Goal: Communication & Community: Answer question/provide support

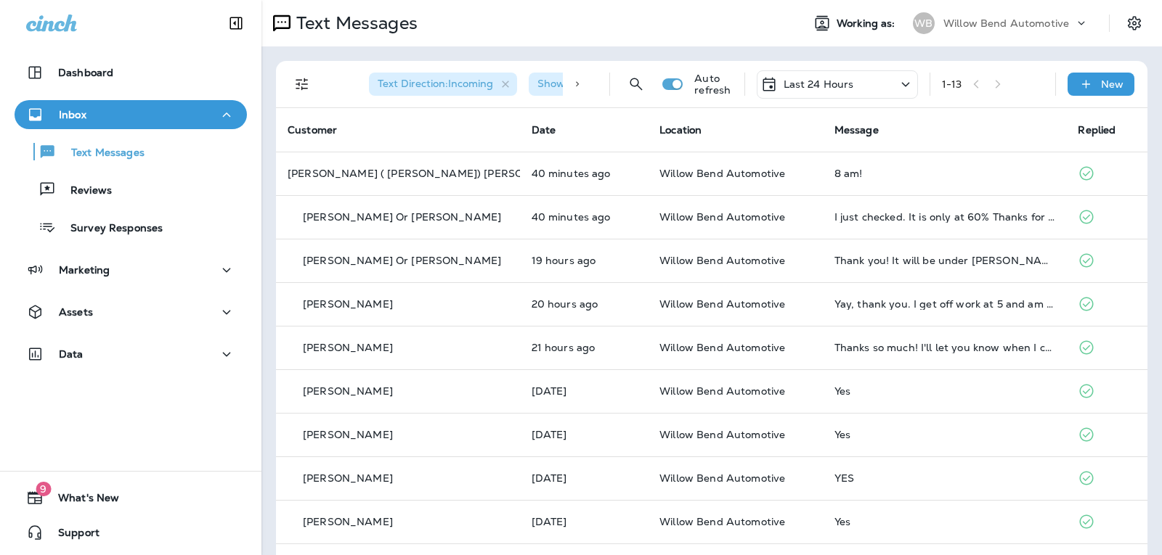
click at [826, 85] on p "Last 24 Hours" at bounding box center [818, 84] width 70 height 12
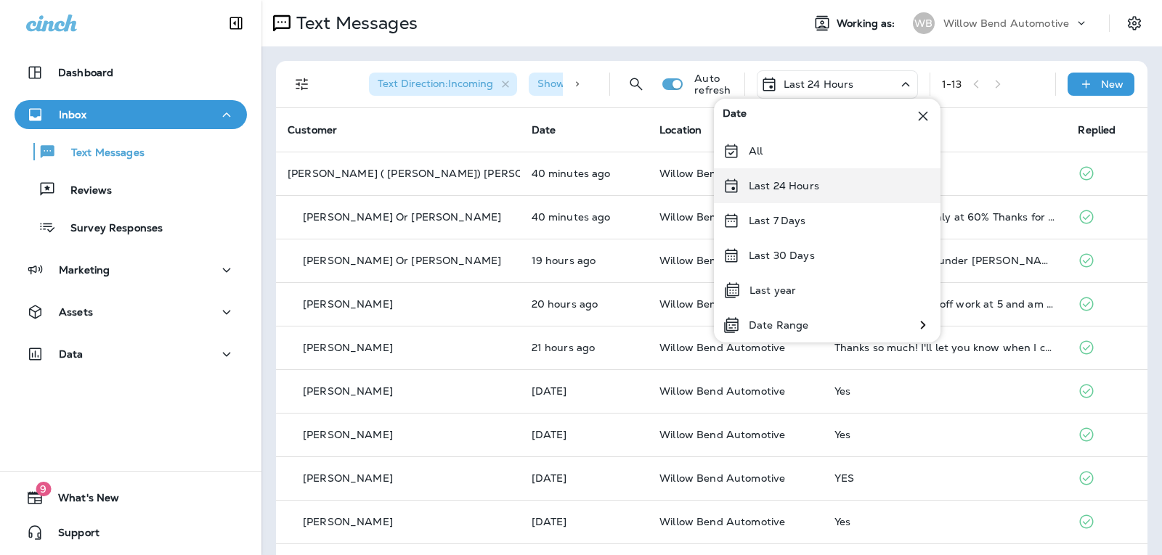
click at [823, 176] on div "Last 24 Hours" at bounding box center [827, 185] width 227 height 35
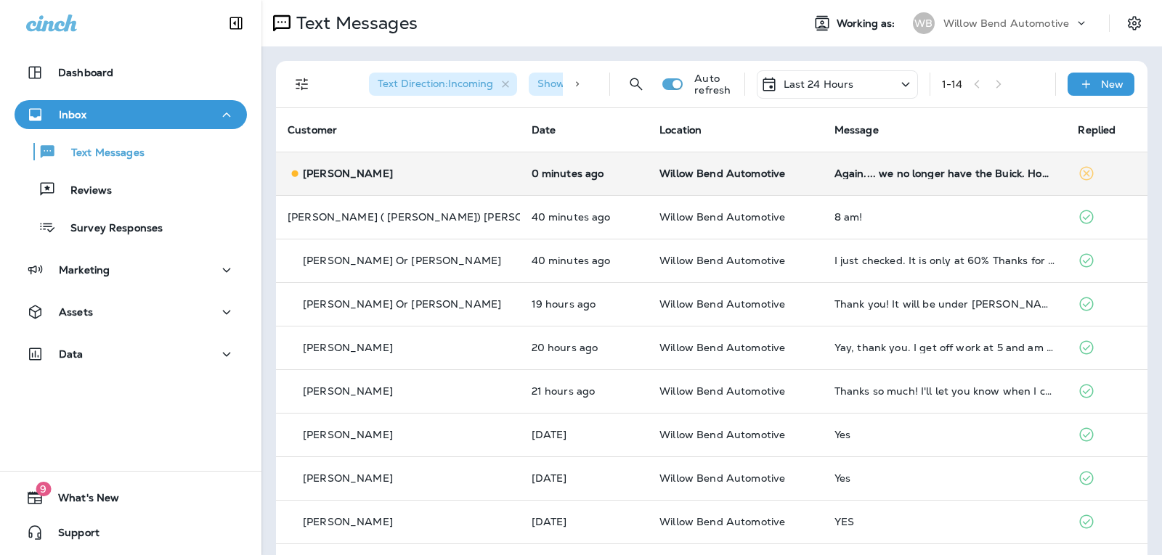
click at [986, 161] on td "Again.... we no longer have the Buick. How long will it take to get this car ou…" at bounding box center [945, 174] width 244 height 44
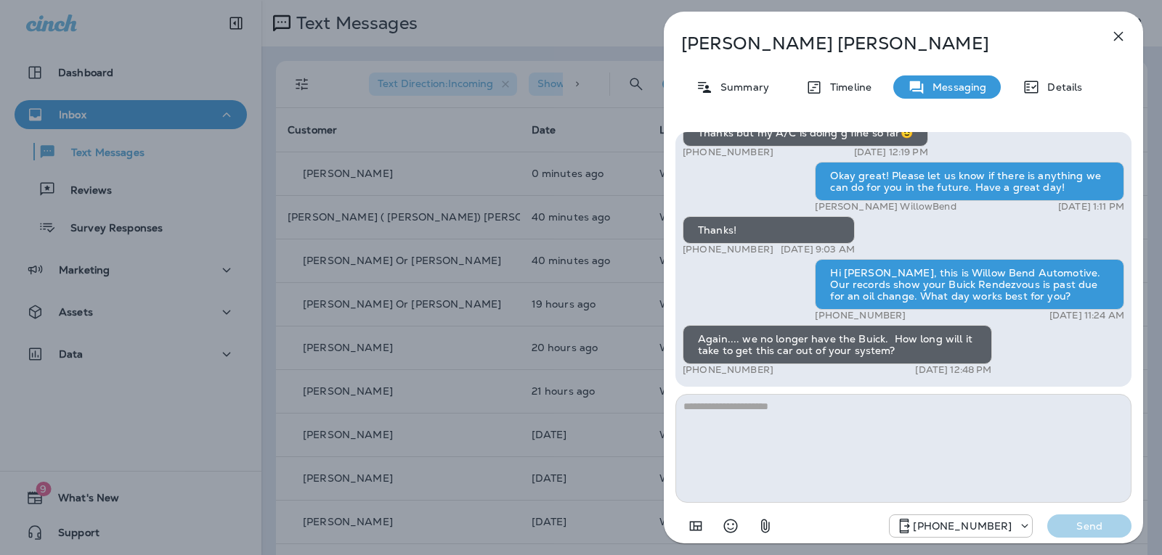
click at [773, 413] on textarea at bounding box center [903, 448] width 456 height 109
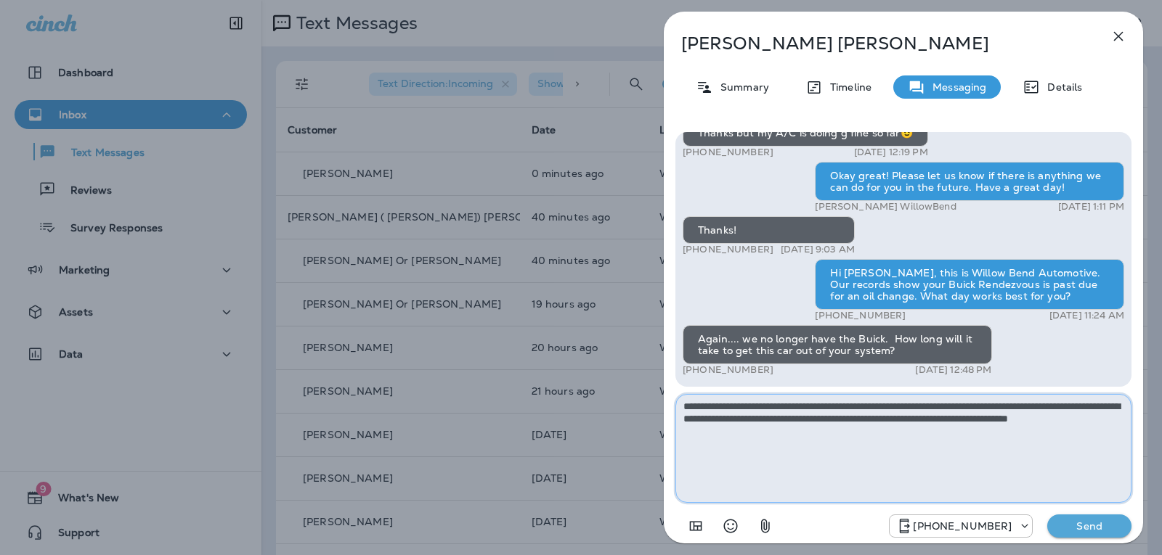
type textarea "**********"
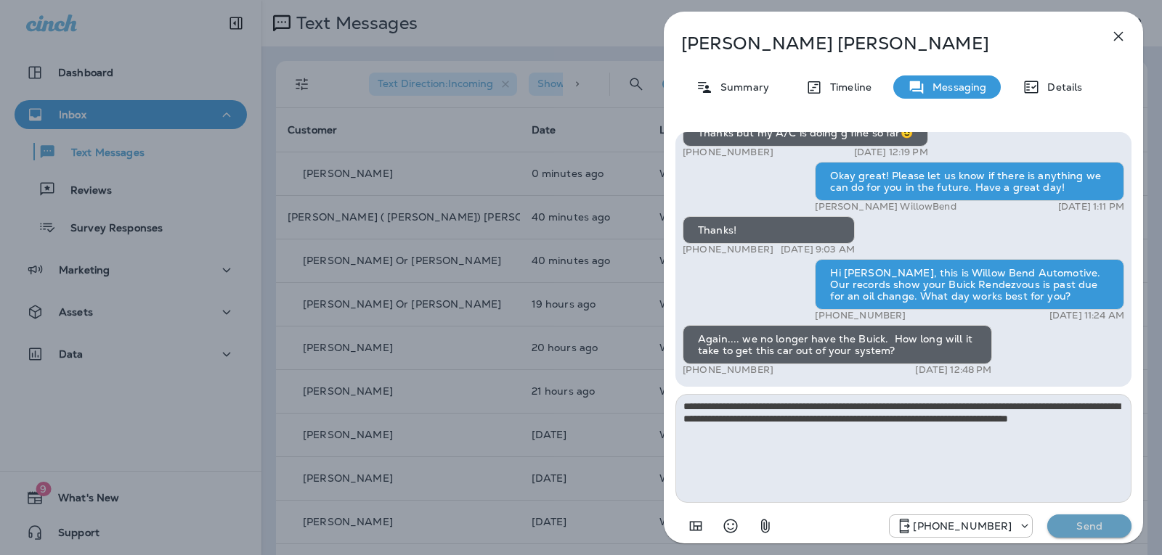
click at [1105, 524] on p "Send" at bounding box center [1089, 526] width 61 height 13
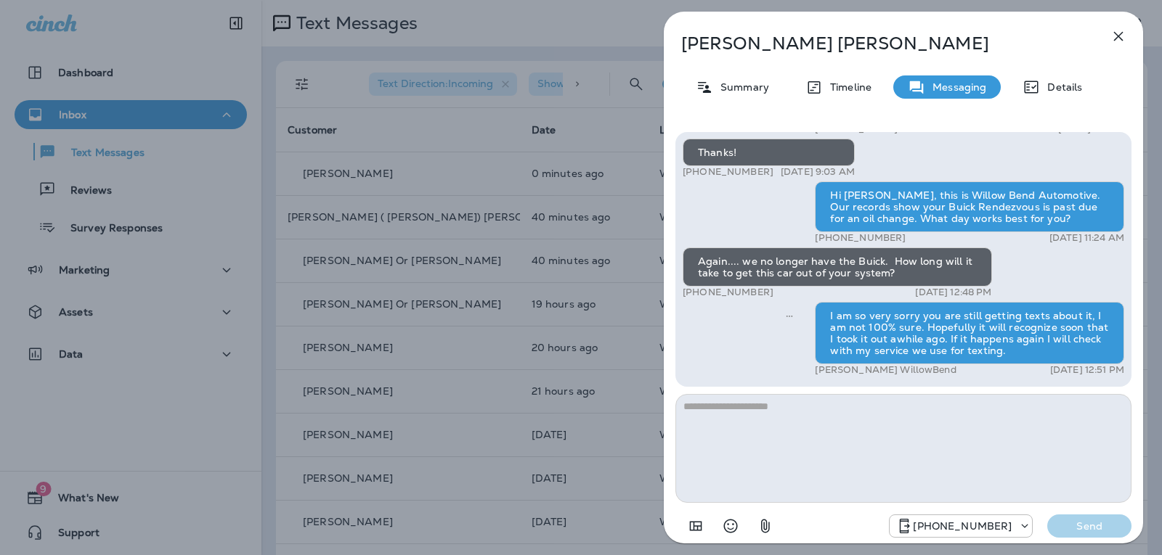
click at [1126, 36] on icon "button" at bounding box center [1118, 36] width 17 height 17
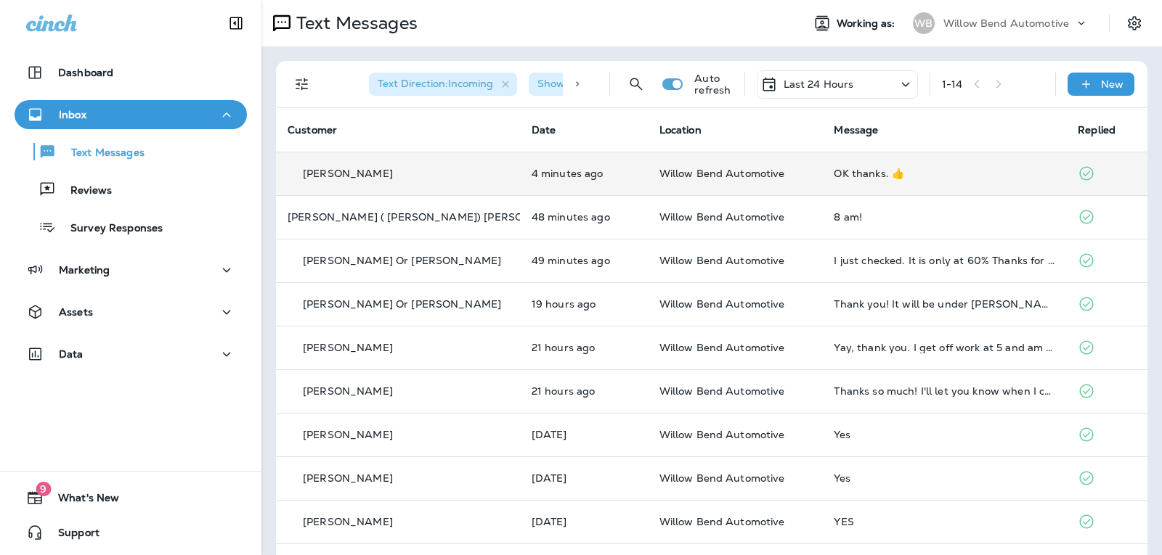
click at [824, 166] on td "OK thanks. 👍" at bounding box center [944, 174] width 244 height 44
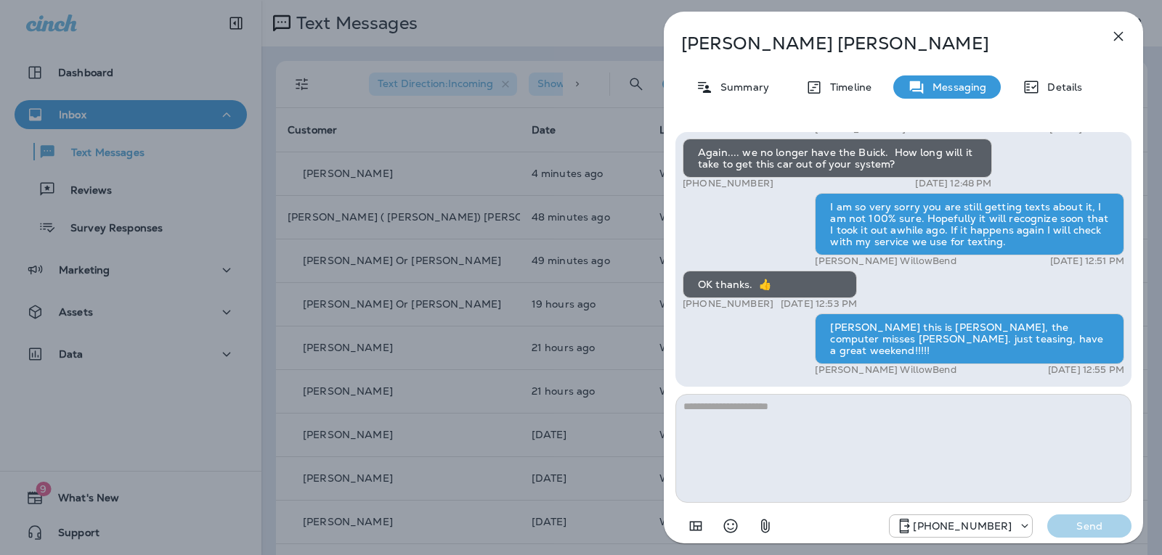
click at [781, 425] on textarea at bounding box center [903, 448] width 456 height 109
click at [1120, 34] on icon "button" at bounding box center [1118, 36] width 9 height 9
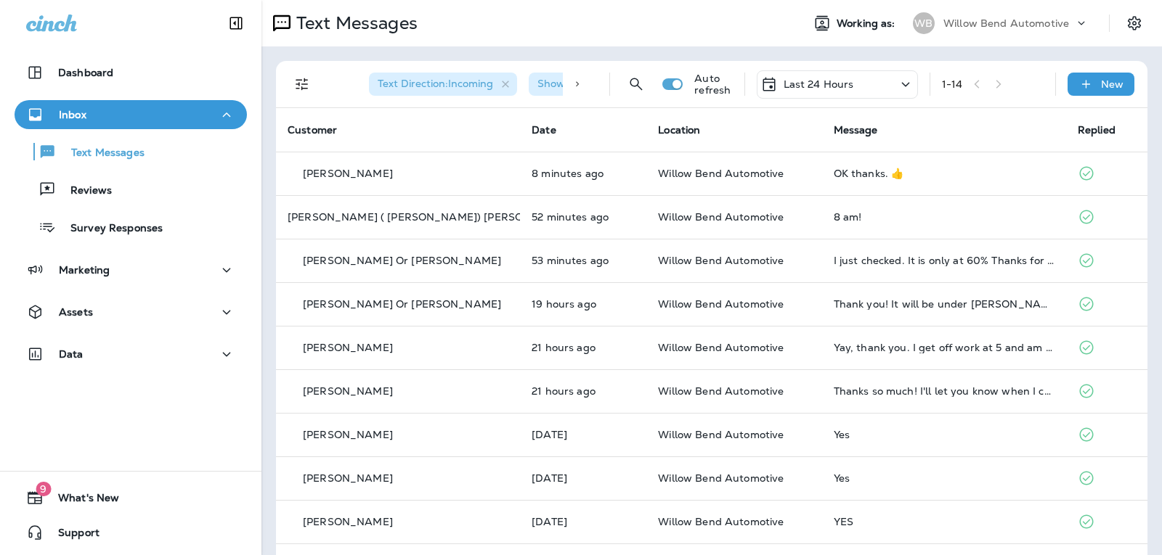
click at [844, 71] on div "Last 24 Hours" at bounding box center [837, 84] width 161 height 28
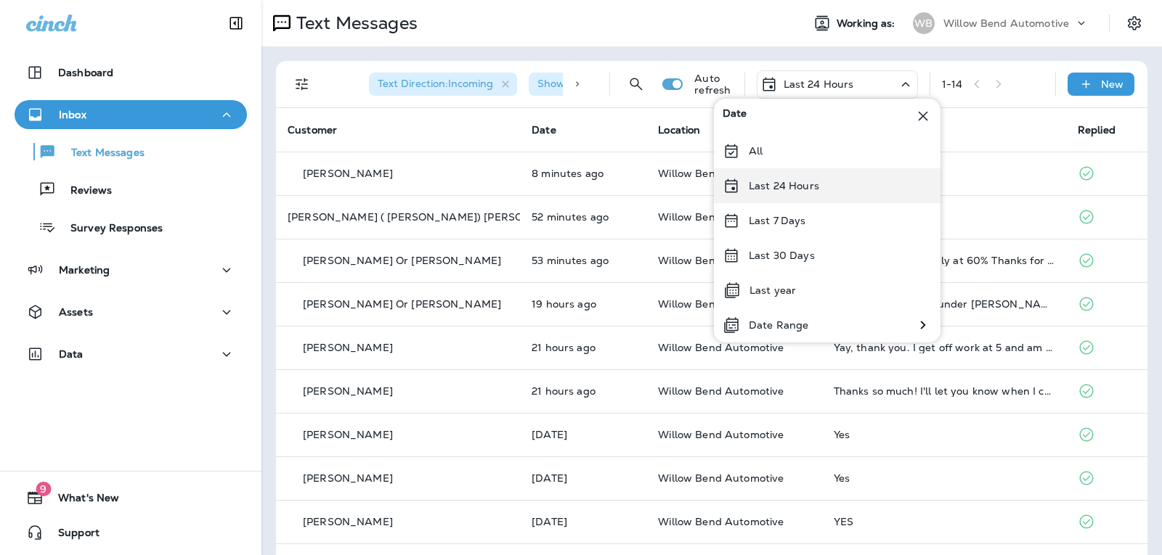
click at [823, 182] on div "Last 24 Hours" at bounding box center [827, 185] width 227 height 35
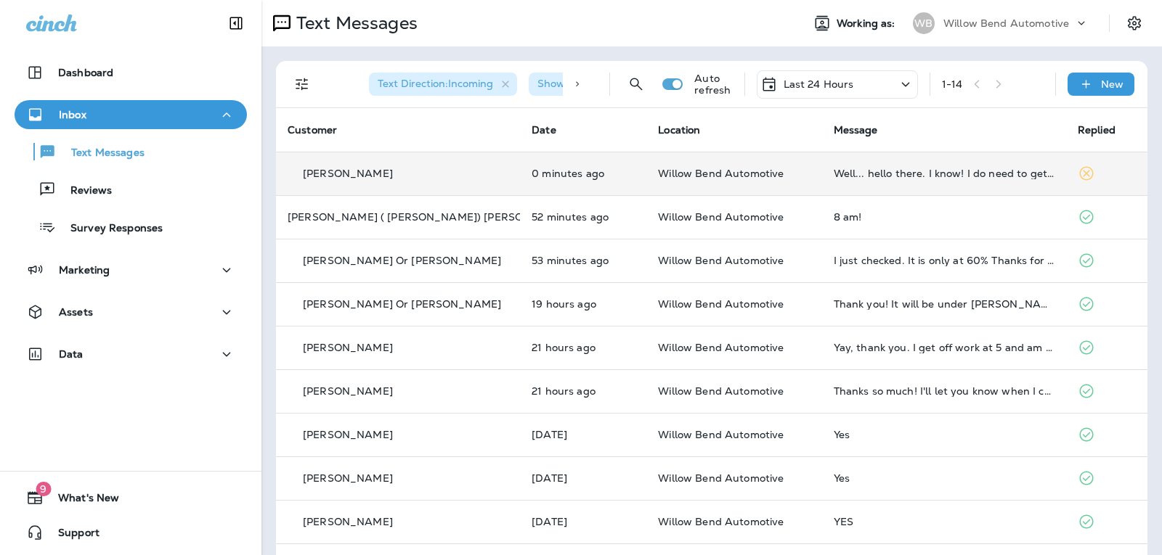
click at [939, 166] on td "Well... hello there. I know! I do need to get [PERSON_NAME] in foe an oil chang…" at bounding box center [944, 174] width 244 height 44
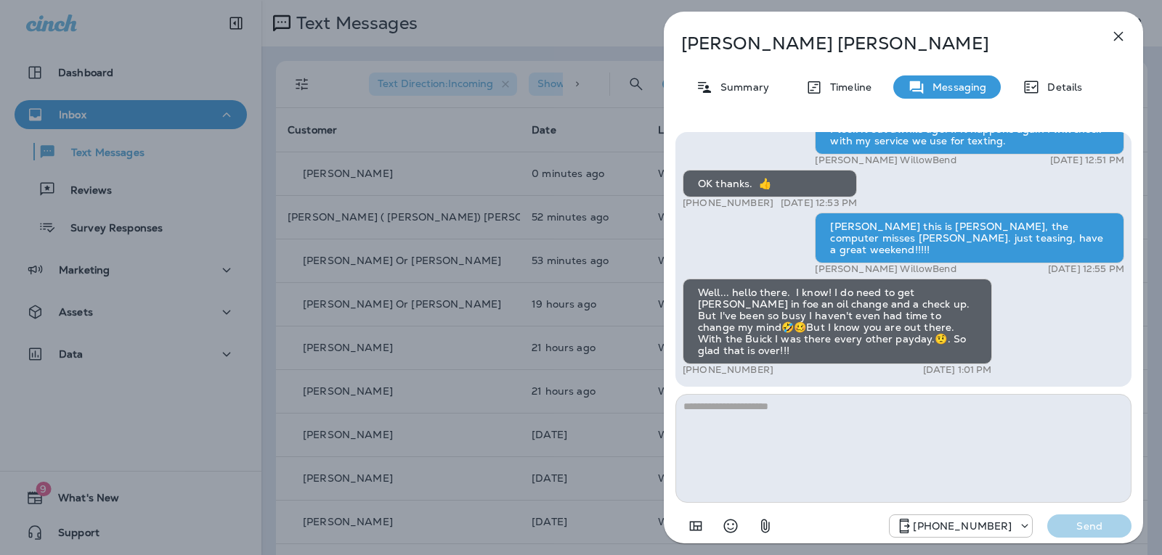
click at [765, 393] on div "Hi [PERSON_NAME], this is [PERSON_NAME] from Willow Bend Automotive, we have a …" at bounding box center [903, 336] width 456 height 409
click at [1114, 28] on icon "button" at bounding box center [1118, 36] width 17 height 17
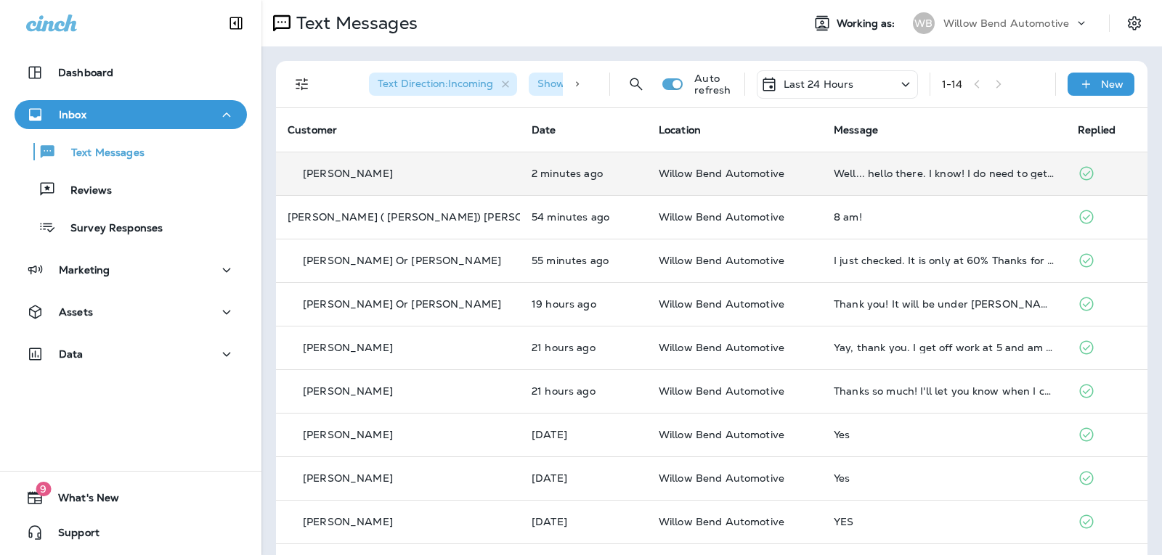
click at [971, 169] on div "Well... hello there. I know! I do need to get [PERSON_NAME] in foe an oil chang…" at bounding box center [944, 174] width 221 height 12
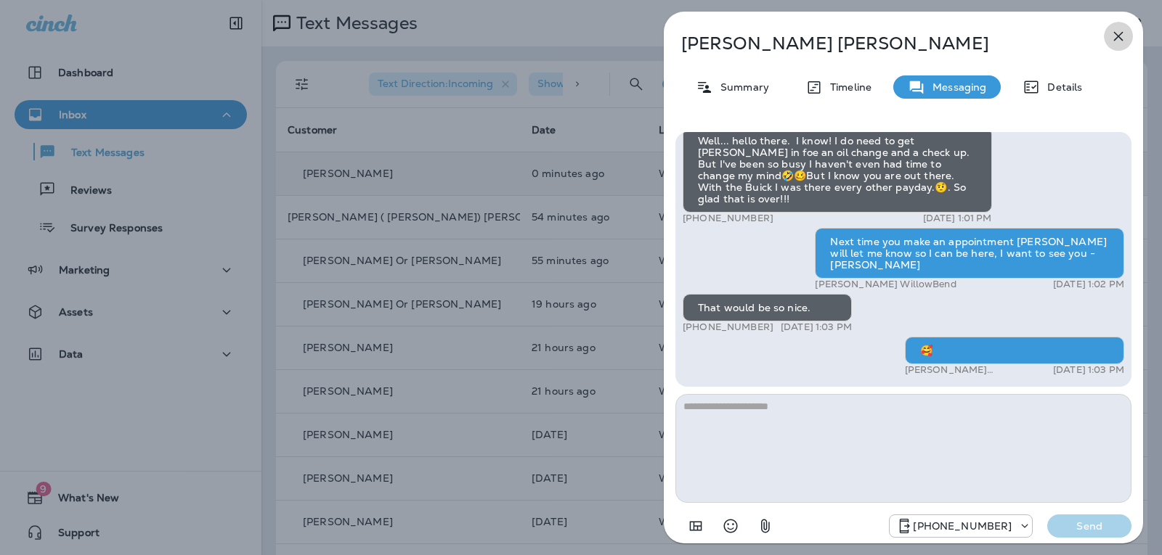
click at [1120, 30] on icon "button" at bounding box center [1118, 36] width 17 height 17
